Goal: Task Accomplishment & Management: Manage account settings

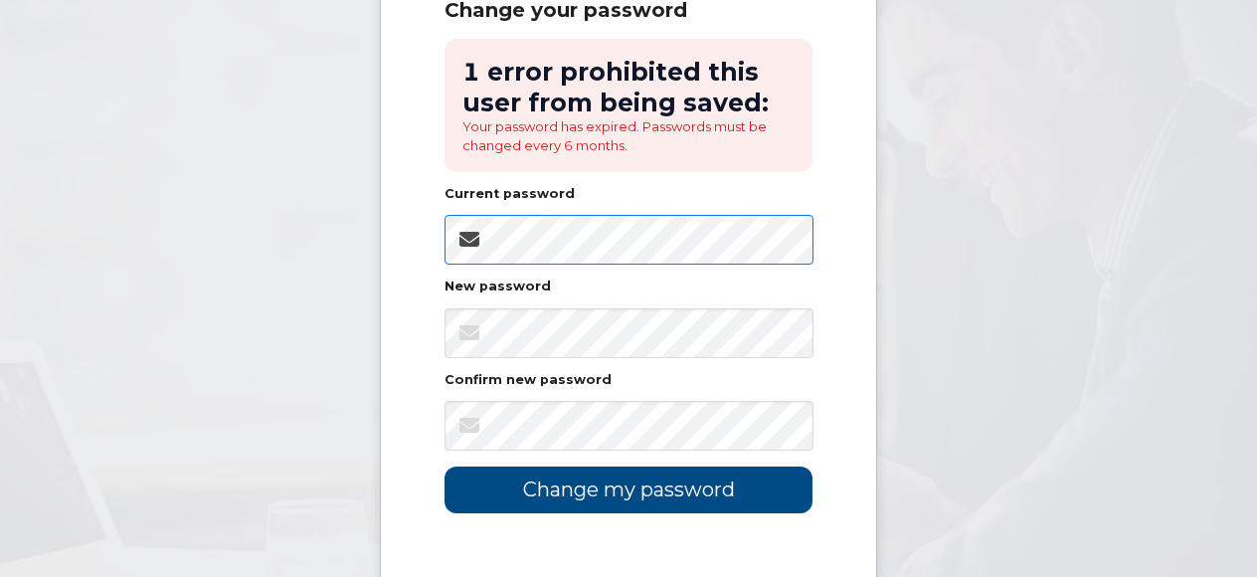
scroll to position [347, 0]
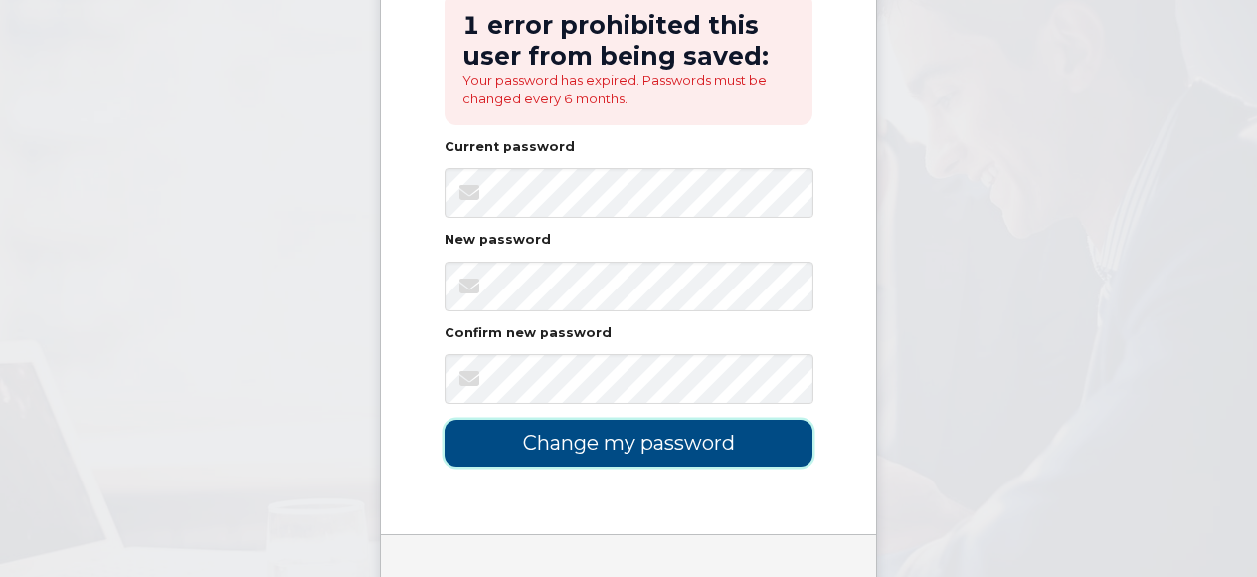
click at [631, 435] on input "Change my password" at bounding box center [629, 443] width 368 height 47
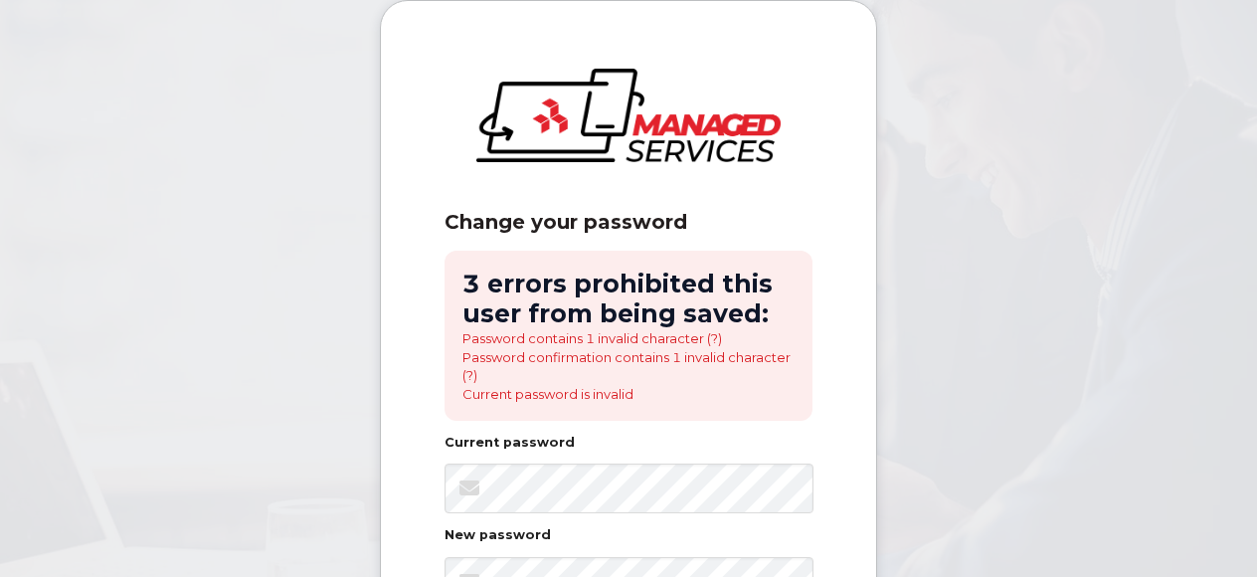
drag, startPoint x: 487, startPoint y: 463, endPoint x: 901, endPoint y: 351, distance: 428.6
click at [901, 351] on body "Change your password 3 errors prohibited this user from being saved: Password c…" at bounding box center [628, 487] width 1257 height 974
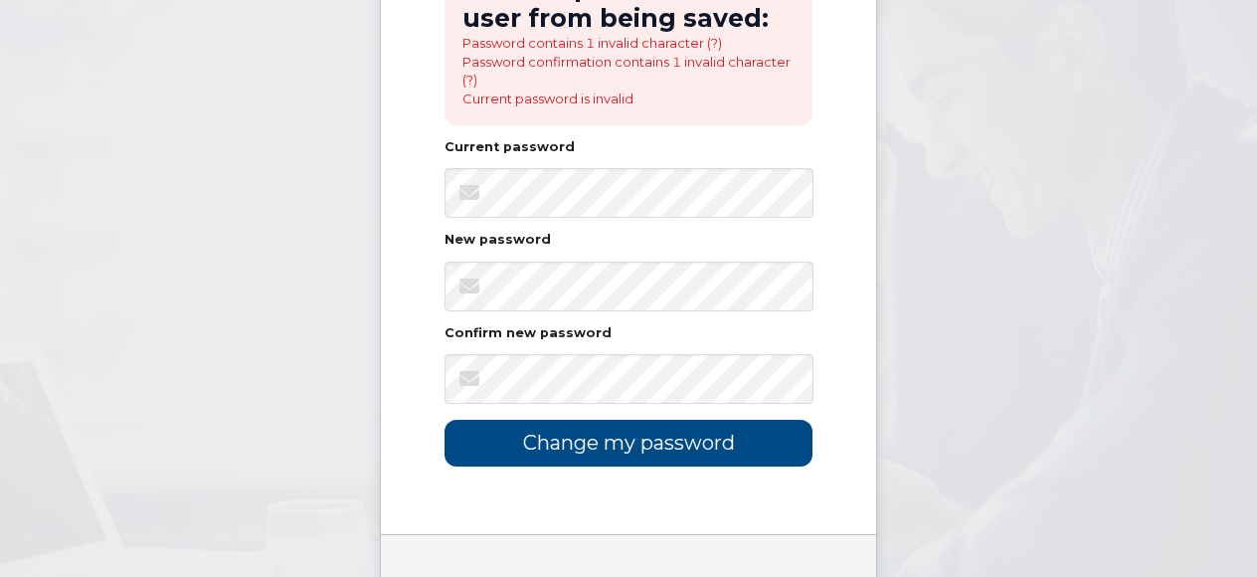
scroll to position [395, 0]
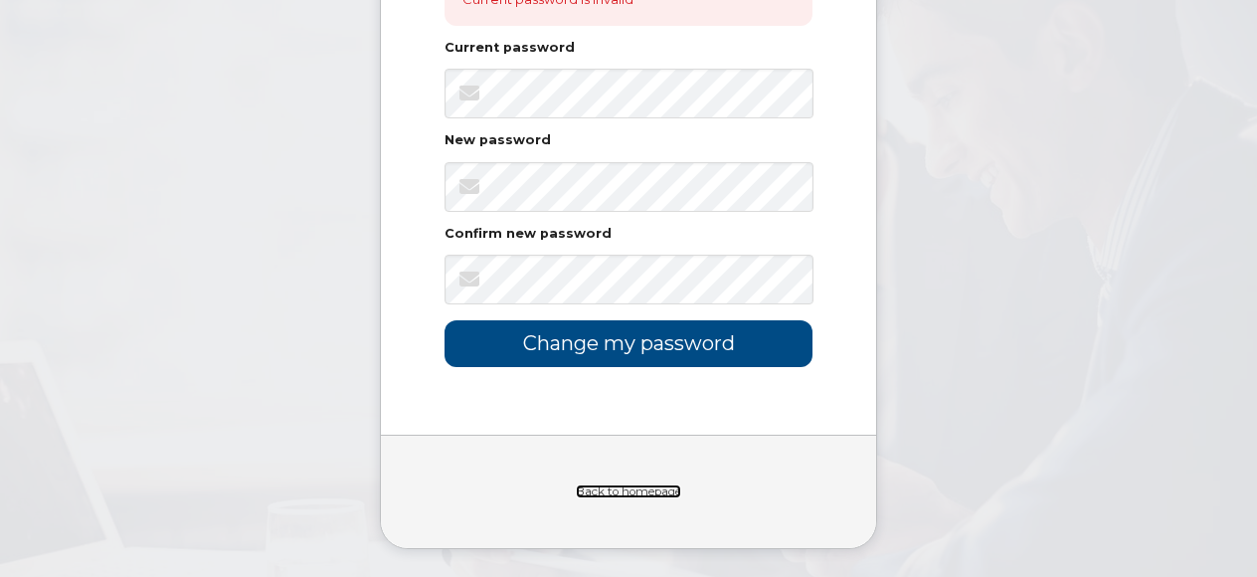
click at [632, 489] on link "Back to homepage" at bounding box center [628, 491] width 105 height 14
